Goal: Task Accomplishment & Management: Complete application form

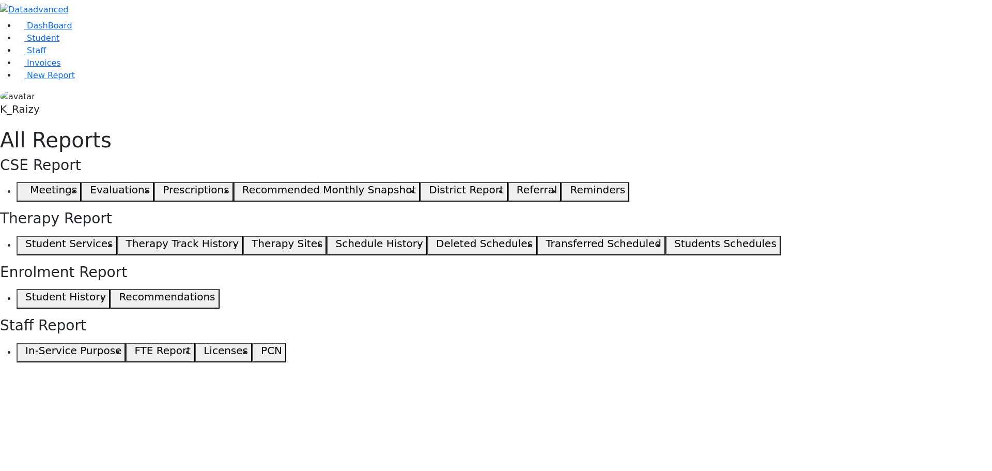
click at [25, 186] on span "button" at bounding box center [23, 192] width 5 height 12
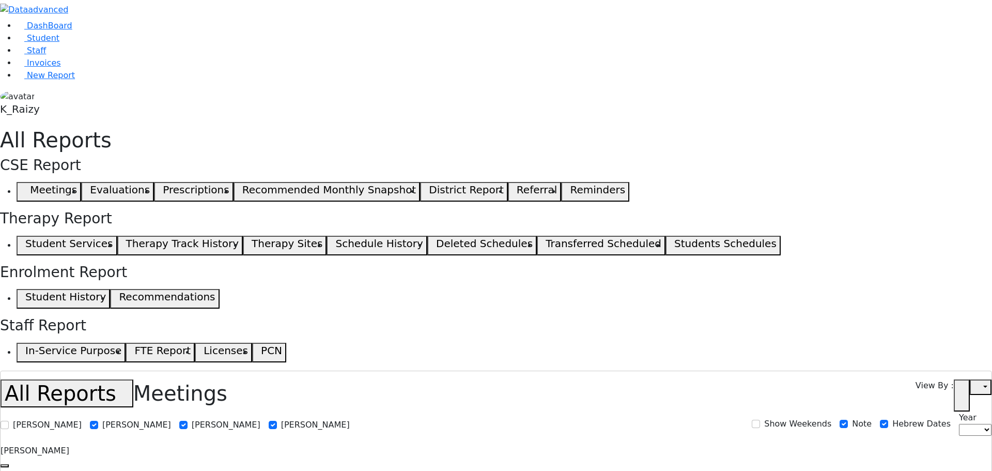
select select
click at [59, 43] on link "Student" at bounding box center [38, 38] width 43 height 10
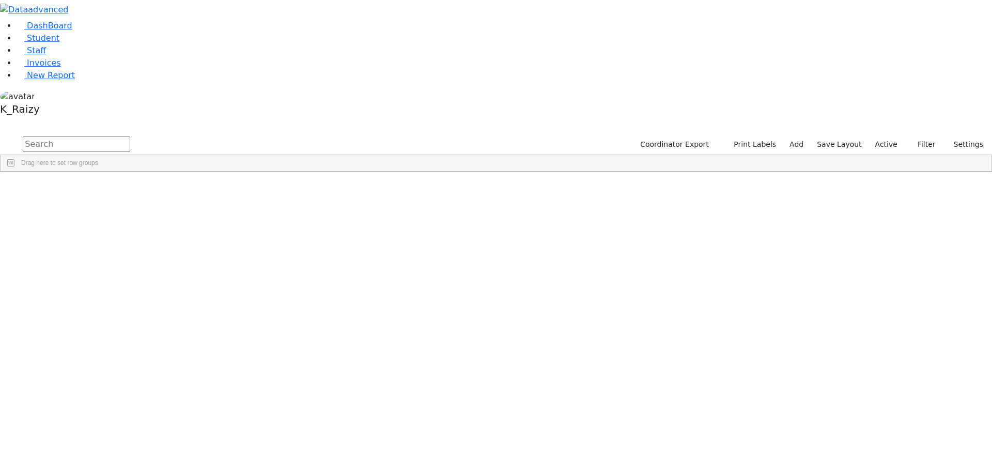
click at [130, 136] on input "text" at bounding box center [77, 144] width 108 height 16
type input "[PERSON_NAME]"
click at [180, 189] on div "[PERSON_NAME]" at bounding box center [149, 196] width 61 height 14
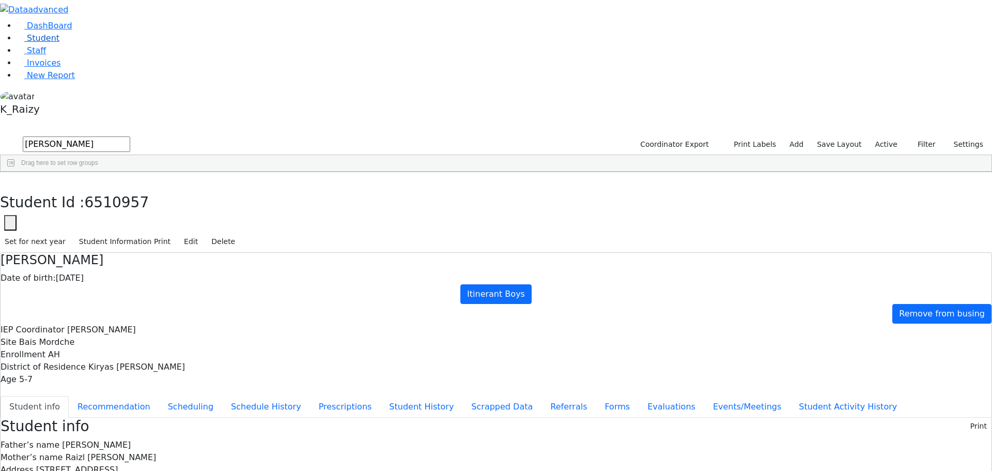
click at [59, 43] on link "Student" at bounding box center [38, 38] width 43 height 10
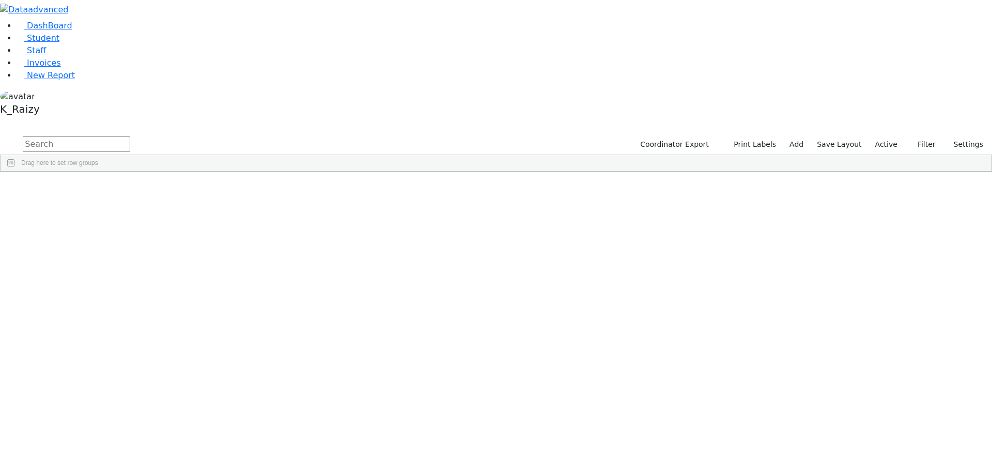
click at [130, 136] on input "text" at bounding box center [77, 144] width 108 height 16
type input "berger"
click at [180, 203] on div "Eli" at bounding box center [149, 210] width 61 height 14
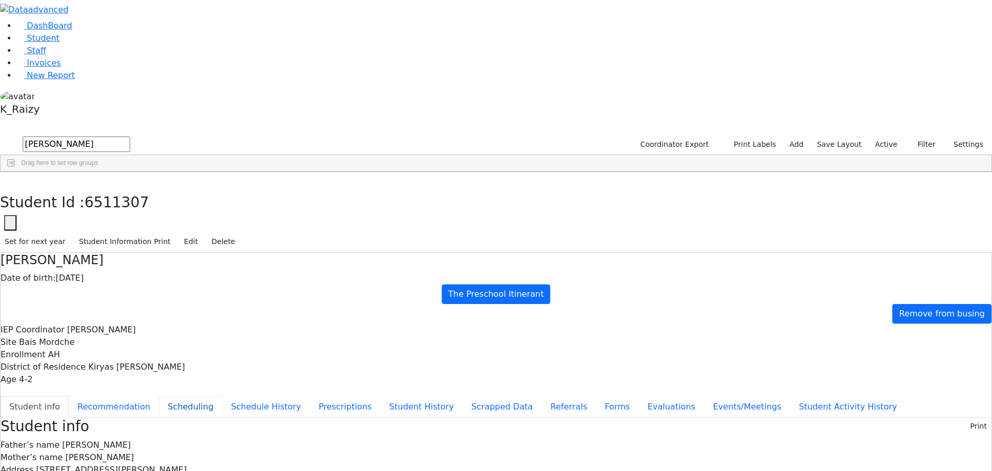
click at [222, 396] on button "Scheduling" at bounding box center [190, 407] width 63 height 22
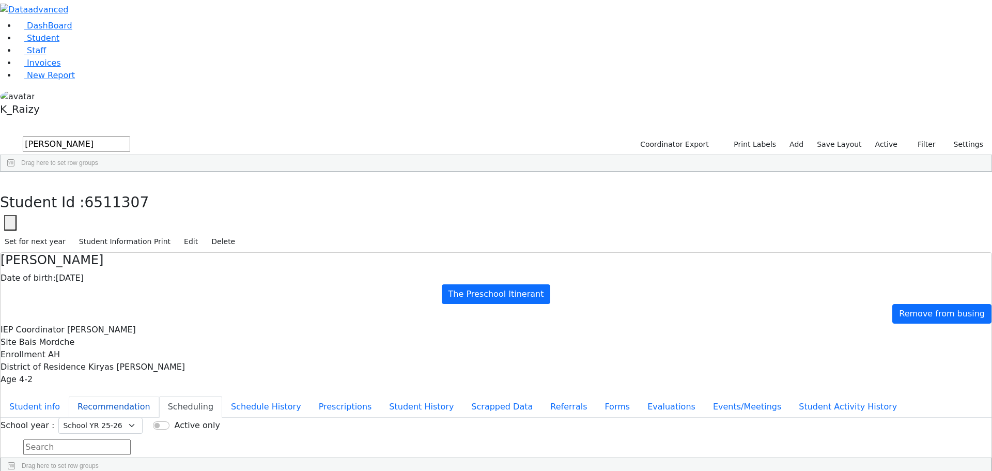
click at [159, 396] on button "Recommendation" at bounding box center [114, 407] width 90 height 22
checkbox input "true"
click at [705, 396] on button "Events/Meetings" at bounding box center [748, 407] width 86 height 22
click at [159, 396] on button "Recommendation" at bounding box center [114, 407] width 90 height 22
click at [143, 418] on select "Select School YR Summer YR 25 School YR 25-26 Summer YR 25 School YR 24-25 Summ…" at bounding box center [100, 426] width 84 height 16
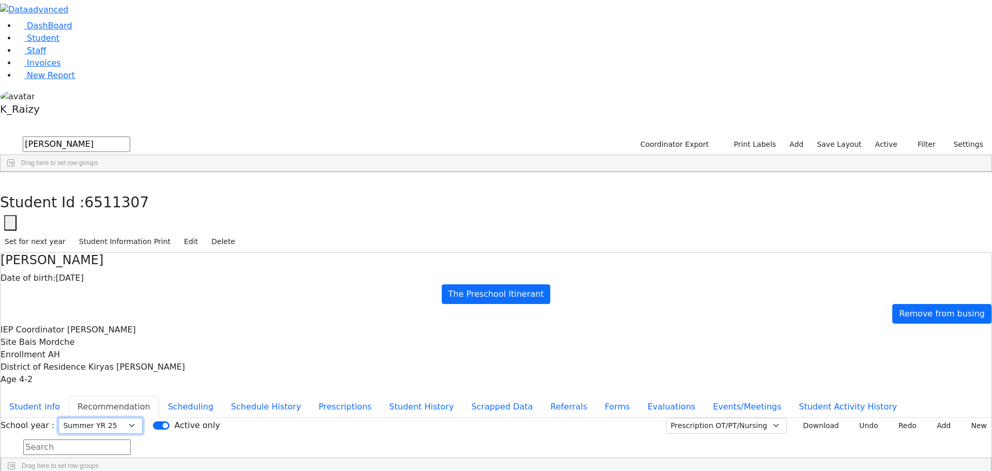
click at [143, 418] on select "Select School YR Summer YR 25 School YR 25-26 Summer YR 25 School YR 24-25 Summ…" at bounding box center [100, 426] width 84 height 16
drag, startPoint x: 409, startPoint y: 120, endPoint x: 409, endPoint y: 132, distance: 11.9
click at [143, 418] on select "Select School YR Summer YR 25 School YR 25-26 Summer YR 25 School YR 24-25 Summ…" at bounding box center [100, 426] width 84 height 16
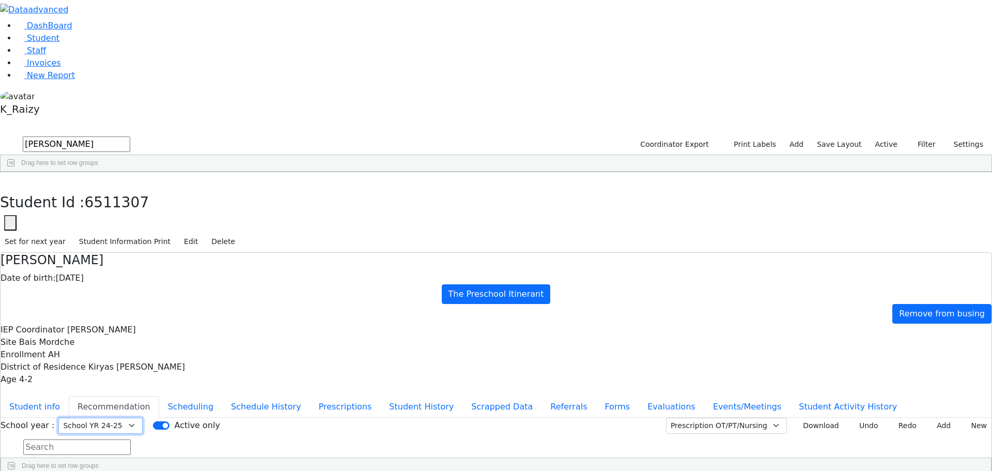
select select "212"
click at [143, 418] on select "Select School YR Summer YR 25 School YR 25-26 Summer YR 25 School YR 24-25 Summ…" at bounding box center [100, 426] width 84 height 16
click at [962, 418] on button "New" at bounding box center [976, 426] width 32 height 16
type input "2025-04-01"
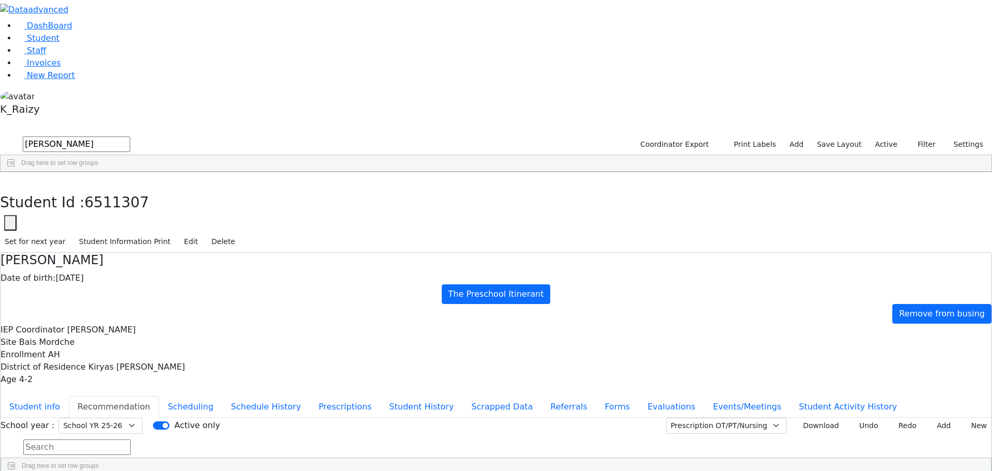
type input "2025-09-02"
click at [143, 418] on select "Select School YR Summer YR 25 School YR 25-26 Summer YR 25 School YR 24-25 Summ…" at bounding box center [100, 426] width 84 height 16
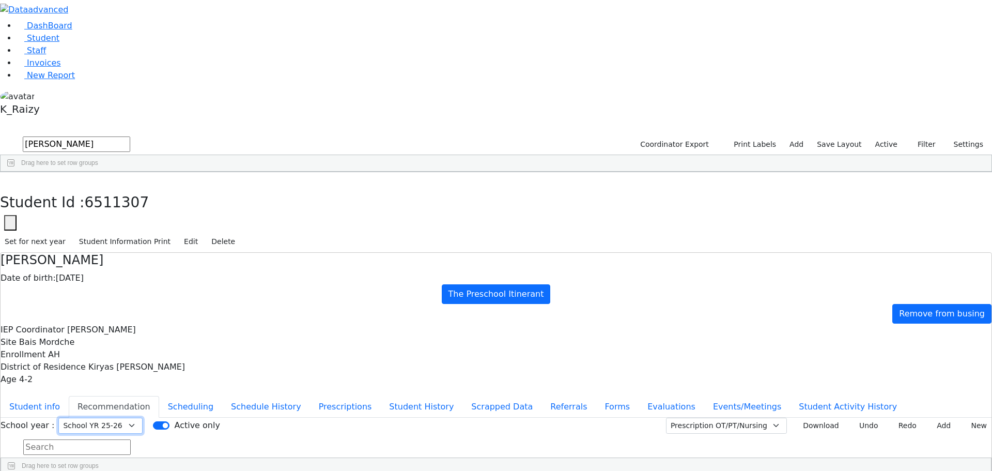
select select "210"
click at [143, 418] on select "Select School YR Summer YR 25 School YR 25-26 Summer YR 25 School YR 24-25 Summ…" at bounding box center [100, 426] width 84 height 16
